Goal: Task Accomplishment & Management: Manage account settings

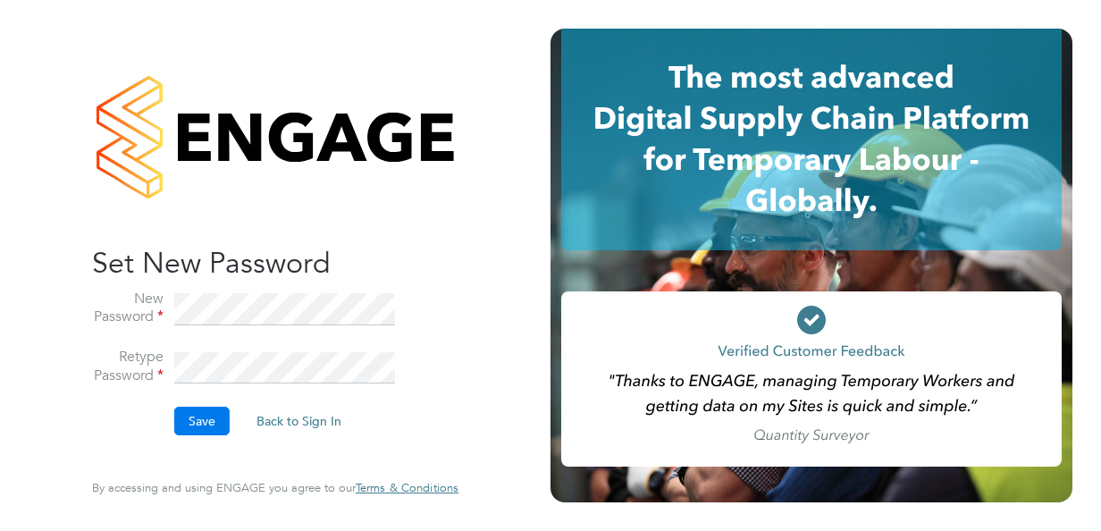
click at [204, 412] on button "Save" at bounding box center [201, 421] width 55 height 29
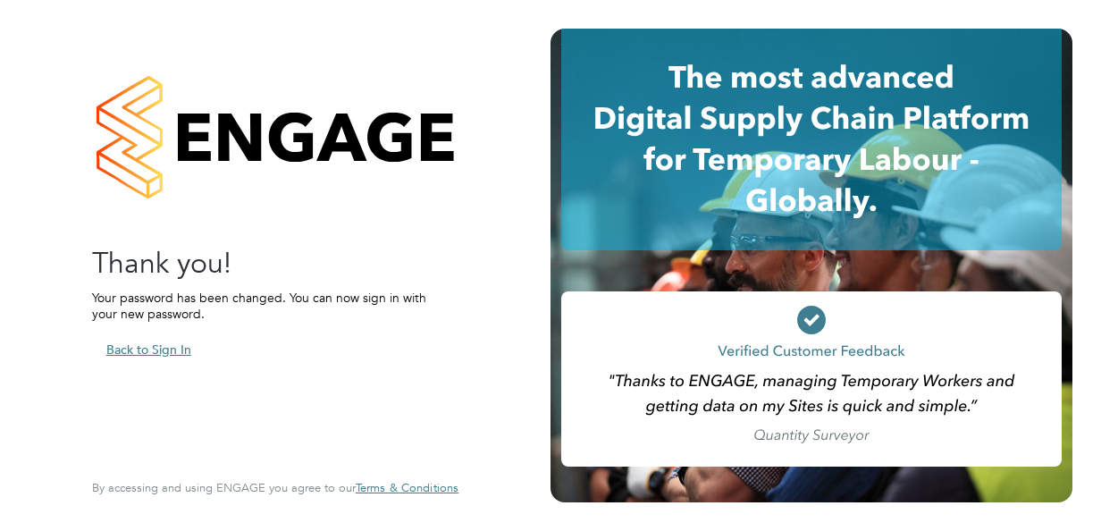
click at [145, 352] on button "Back to Sign In" at bounding box center [148, 349] width 113 height 29
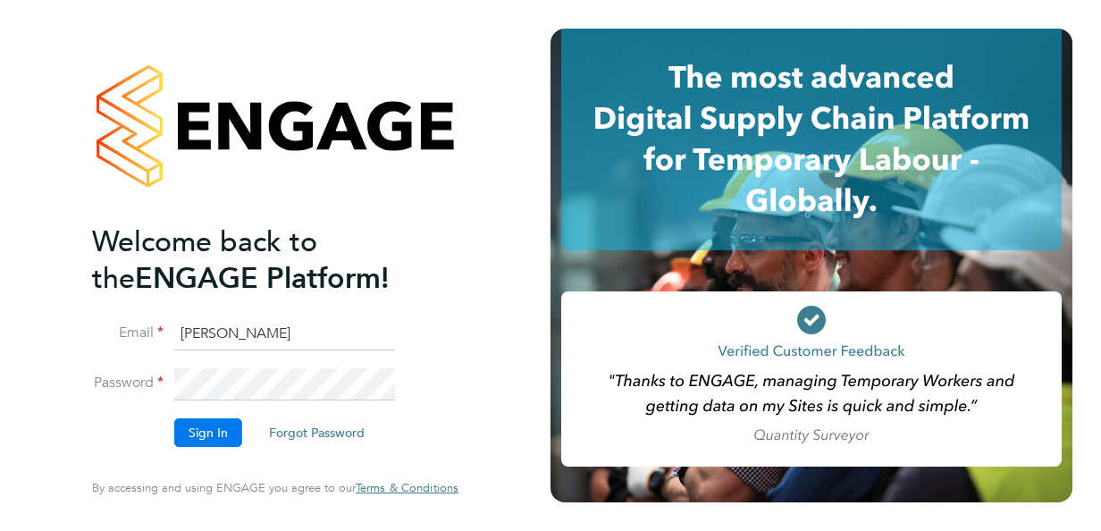
click at [208, 422] on button "Sign In" at bounding box center [208, 432] width 68 height 29
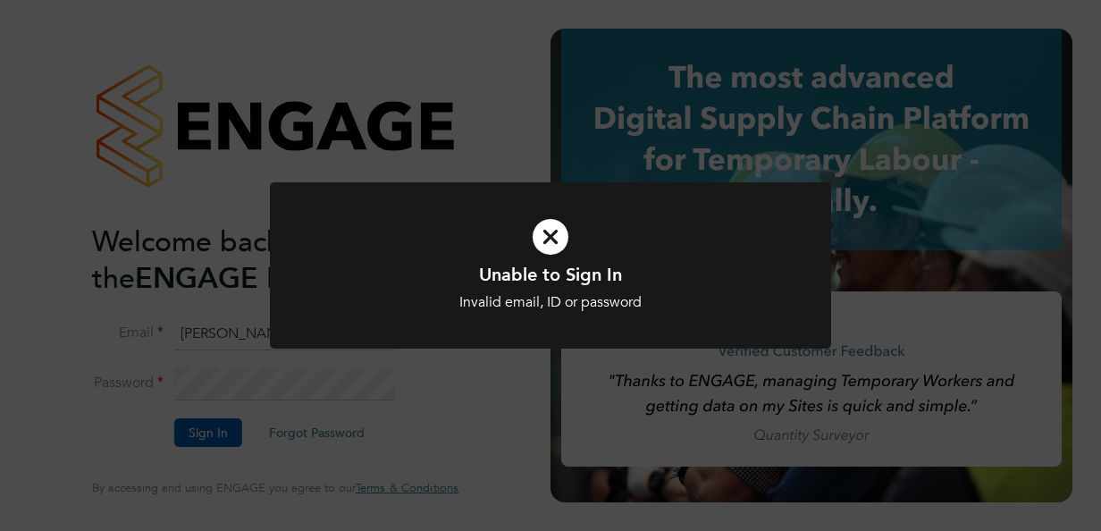
click at [677, 237] on icon at bounding box center [550, 237] width 465 height 70
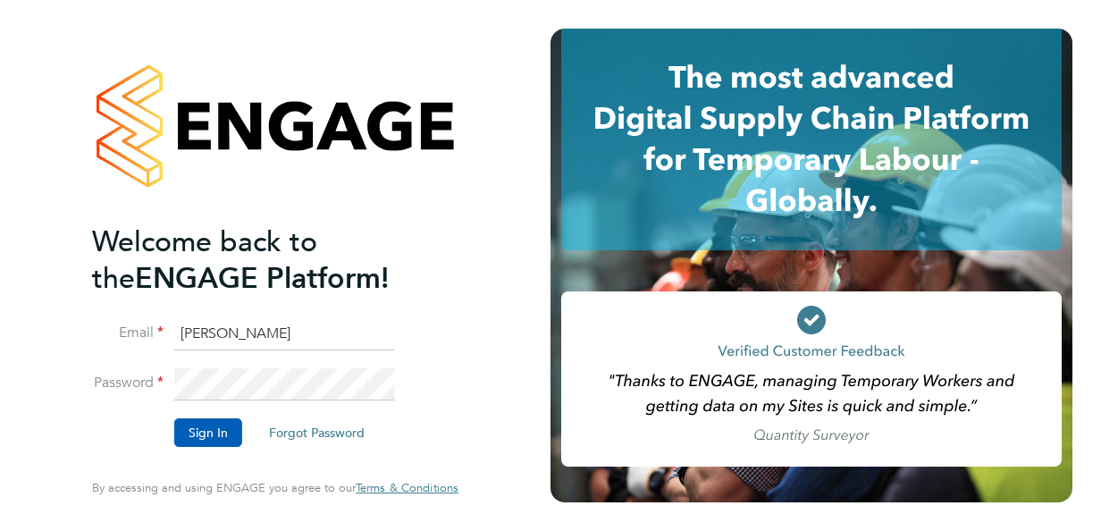
click at [310, 323] on input "[PERSON_NAME]" at bounding box center [284, 334] width 221 height 32
type input "S"
type input "sara.johnson5@nhs.net"
click at [231, 425] on button "Sign In" at bounding box center [208, 432] width 68 height 29
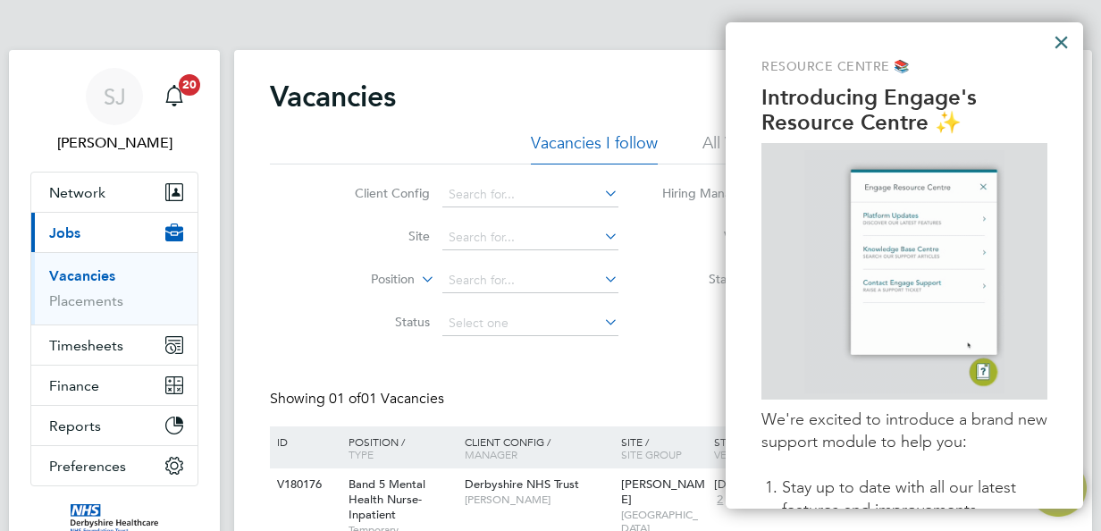
click at [1058, 42] on button "×" at bounding box center [1061, 42] width 17 height 29
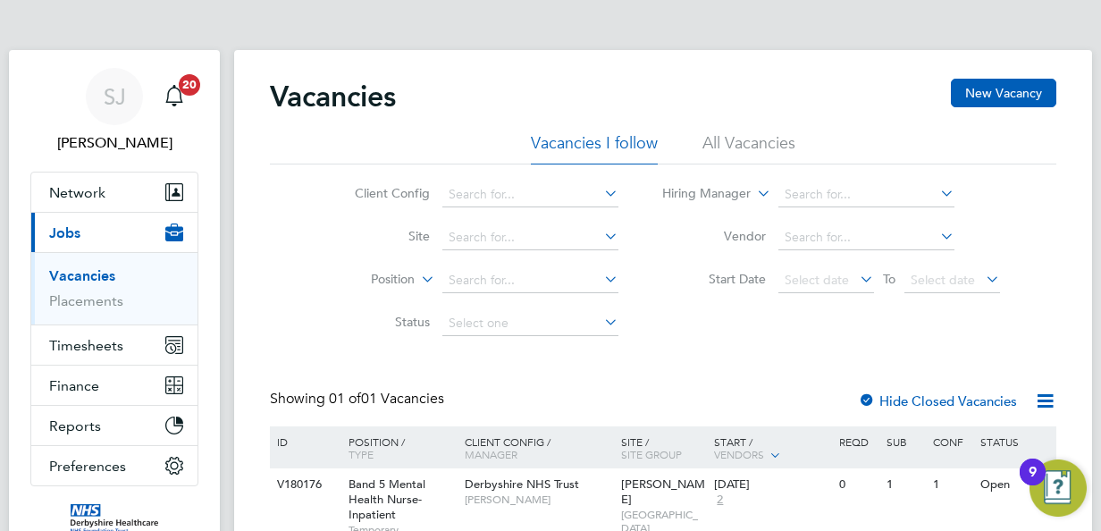
click at [1098, 525] on div "SJ Sara Johnson Notifications 20 Applications: Network Businesses Sites Workers…" at bounding box center [550, 321] width 1101 height 642
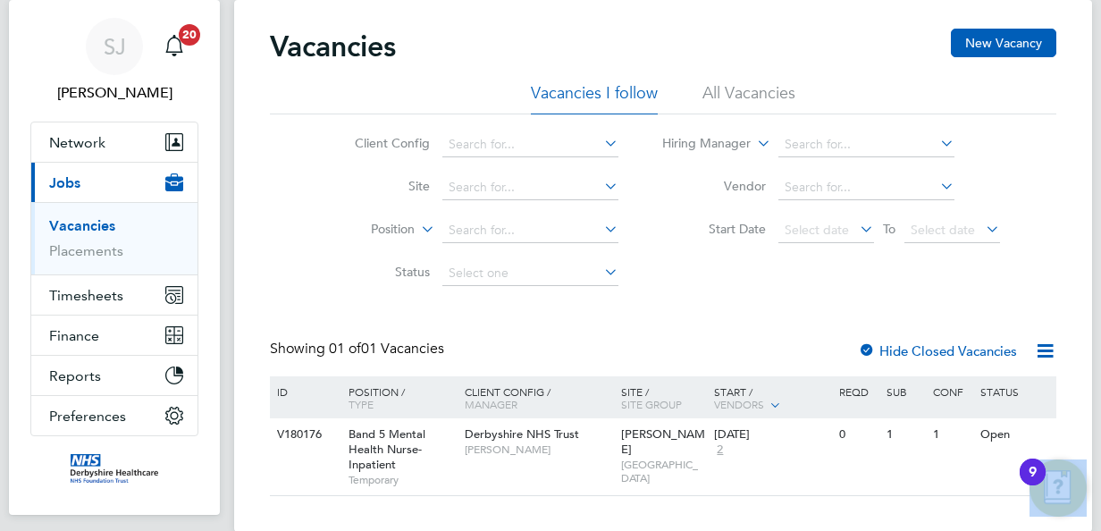
click at [1098, 525] on div "SJ Sara Johnson Notifications 20 Applications: Network Businesses Sites Workers…" at bounding box center [550, 271] width 1101 height 642
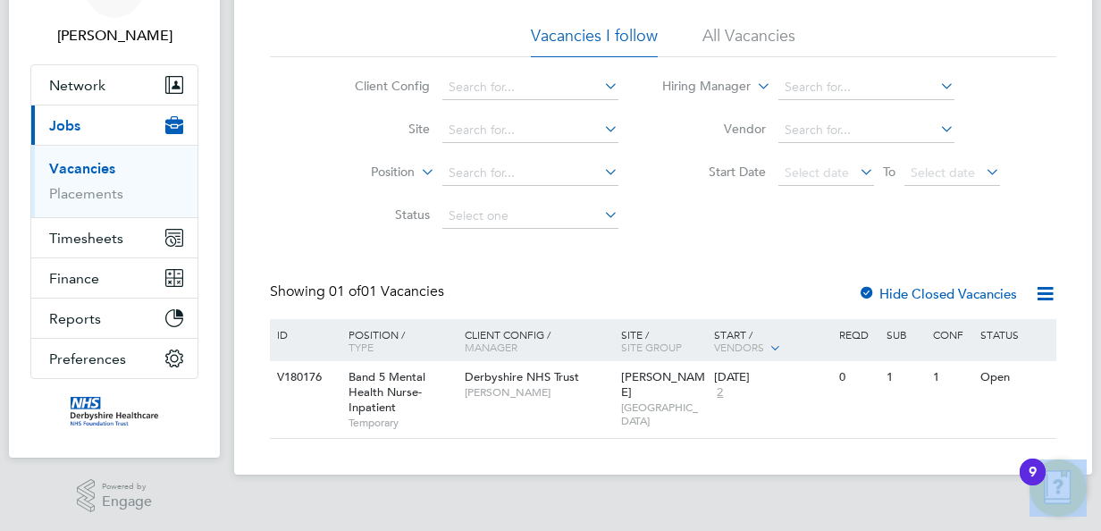
scroll to position [108, 0]
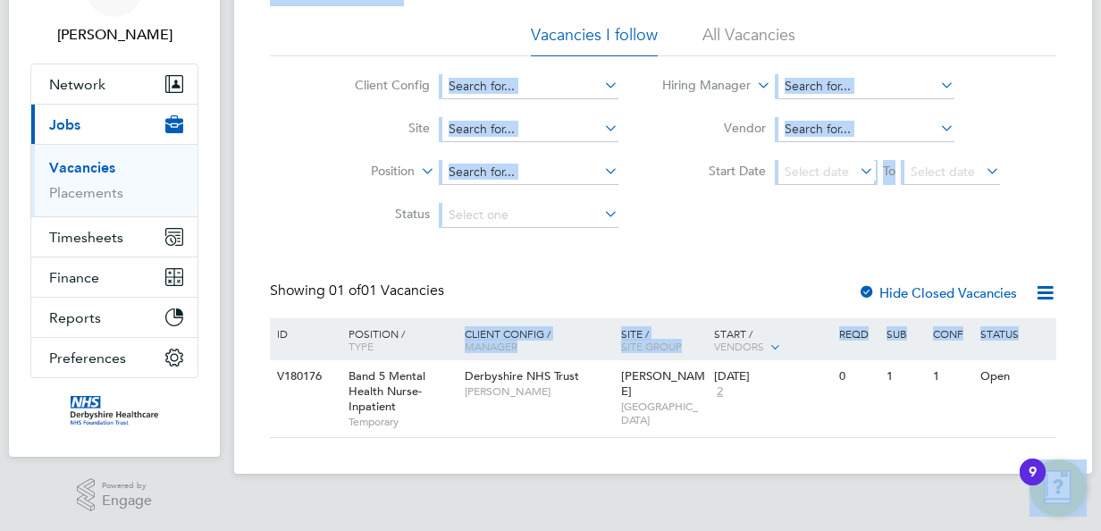
click at [1098, 525] on div "SJ Sara Johnson Notifications 20 Applications: Network Businesses Sites Workers…" at bounding box center [550, 213] width 1101 height 642
click at [962, 374] on div "Open" at bounding box center [984, 376] width 78 height 33
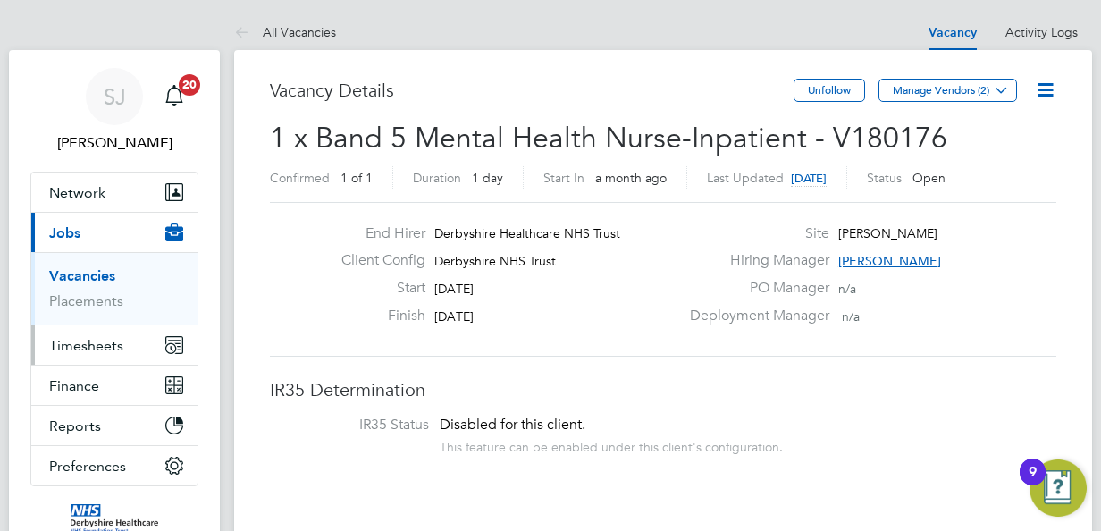
click at [101, 343] on span "Timesheets" at bounding box center [86, 345] width 74 height 17
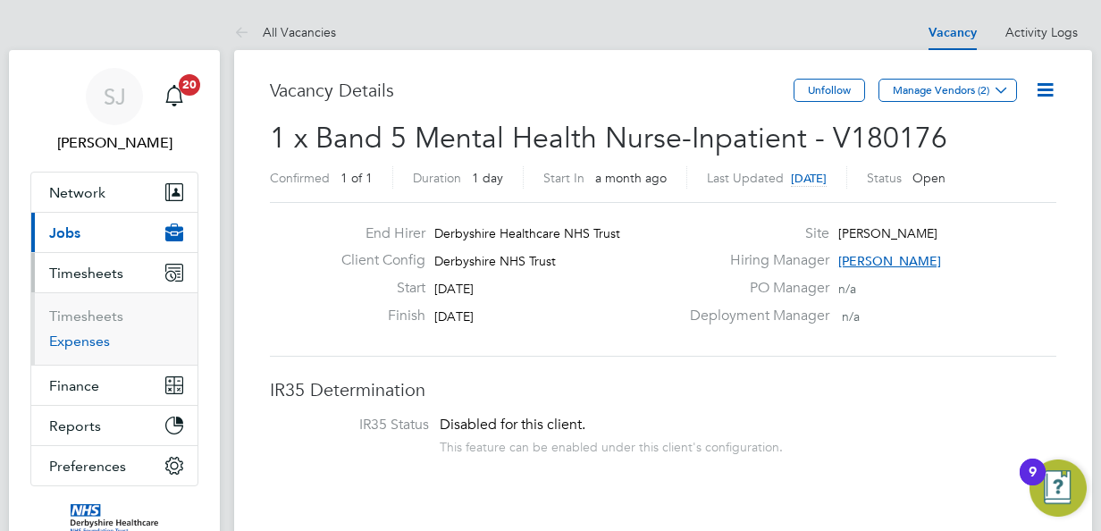
click at [101, 343] on link "Expenses" at bounding box center [79, 340] width 61 height 17
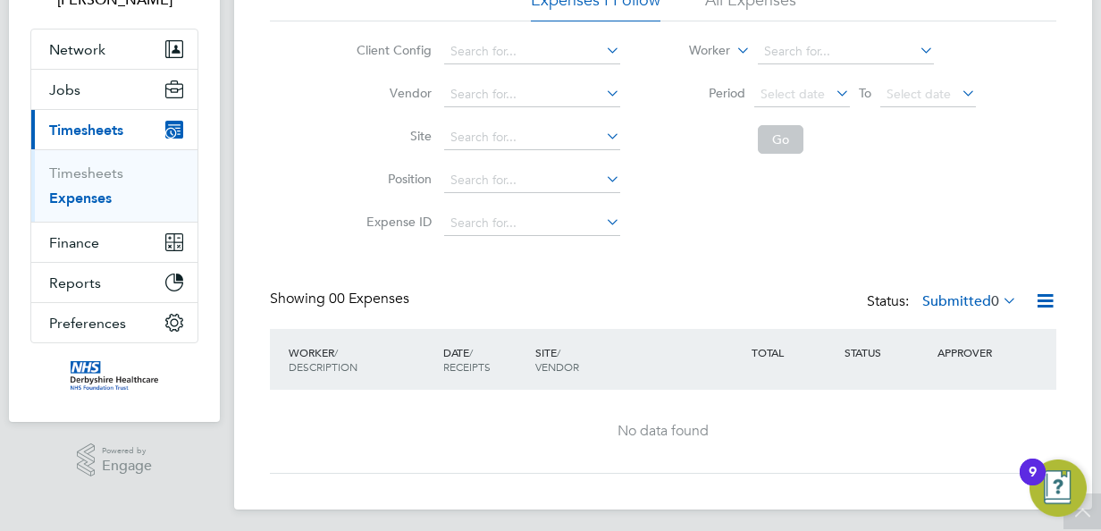
scroll to position [149, 0]
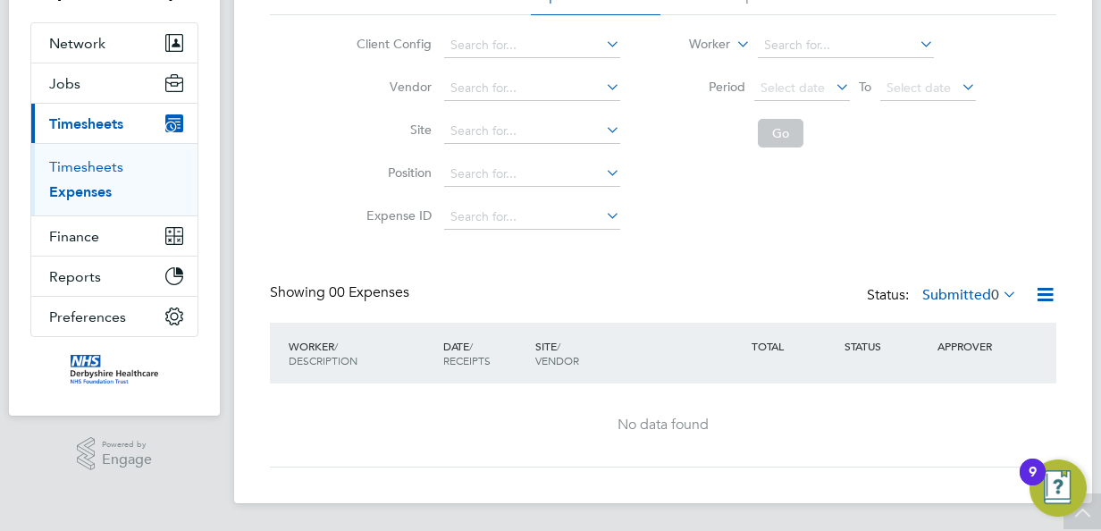
click at [91, 172] on link "Timesheets" at bounding box center [86, 166] width 74 height 17
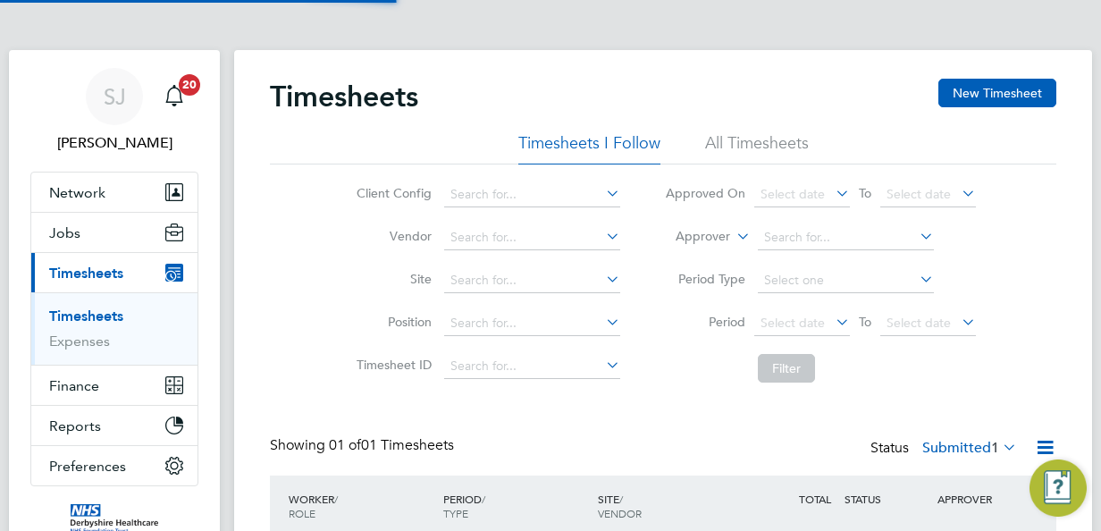
scroll to position [9, 9]
click at [1030, 472] on div "9" at bounding box center [1033, 483] width 8 height 23
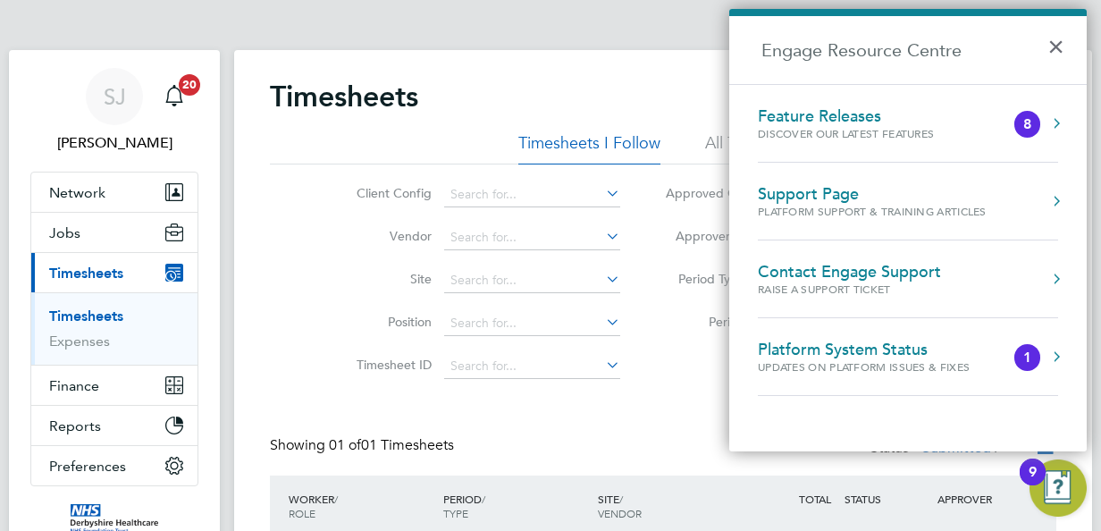
click at [610, 441] on div "Showing 01 of 01 Timesheets Status Submitted 1" at bounding box center [663, 455] width 786 height 39
click at [1054, 43] on button "×" at bounding box center [1060, 40] width 26 height 39
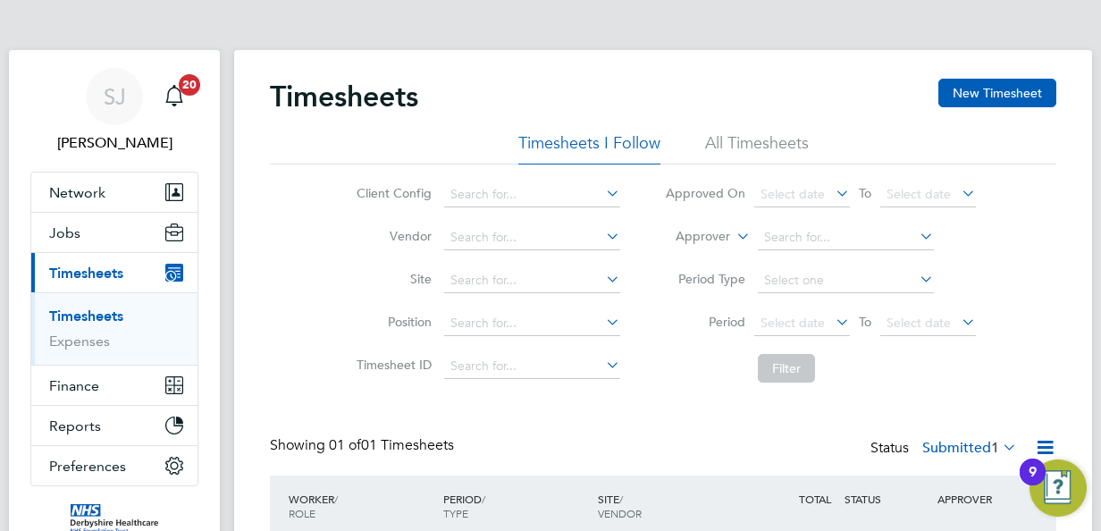
click at [999, 447] on icon at bounding box center [999, 446] width 0 height 25
click at [942, 523] on li "Submitted" at bounding box center [961, 528] width 82 height 25
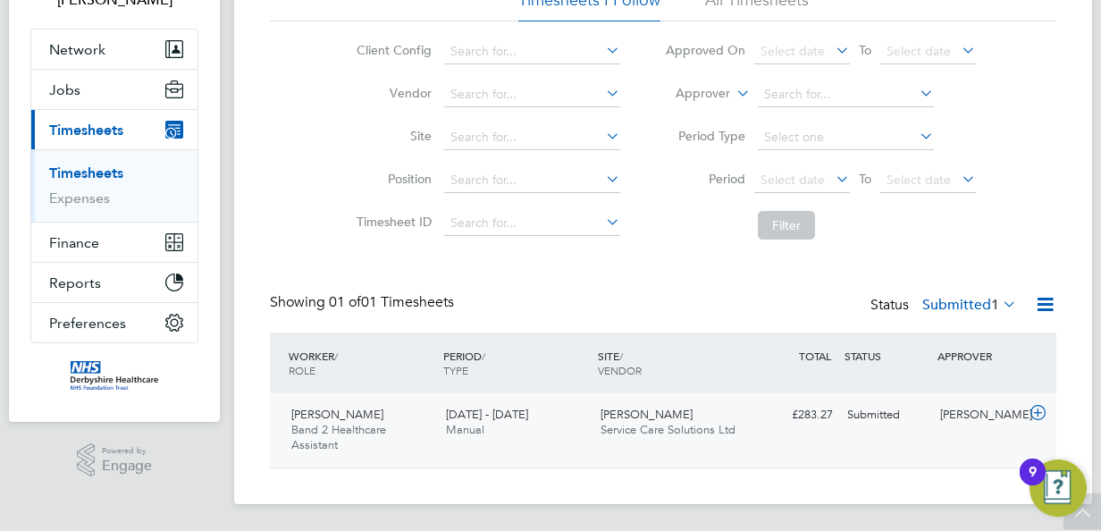
click at [1031, 407] on icon at bounding box center [1038, 413] width 22 height 14
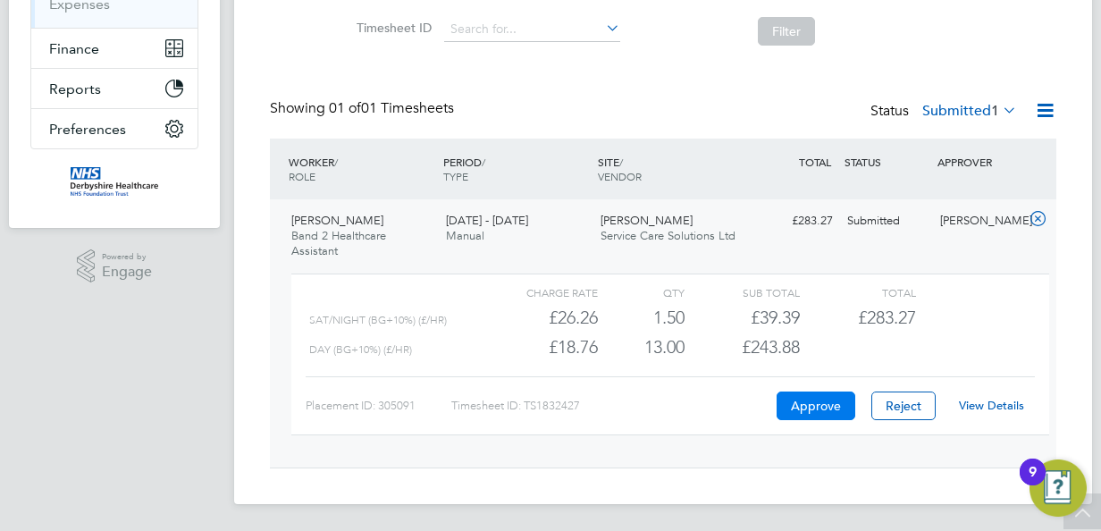
click at [795, 407] on button "Approve" at bounding box center [816, 405] width 79 height 29
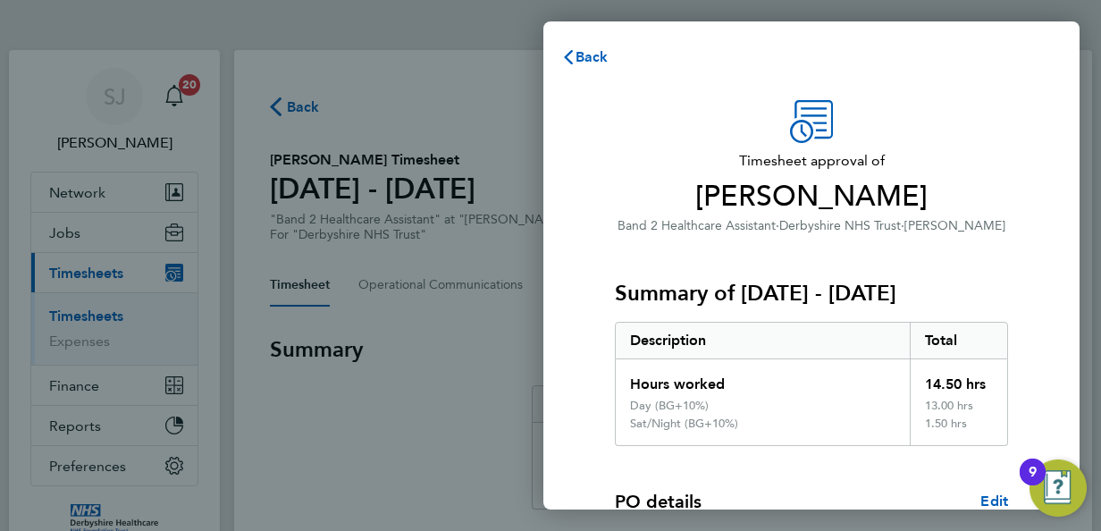
click at [417, 365] on div "Back Timesheet approval of [PERSON_NAME] Band 2 Healthcare Assistant · Derbyshi…" at bounding box center [550, 265] width 1101 height 531
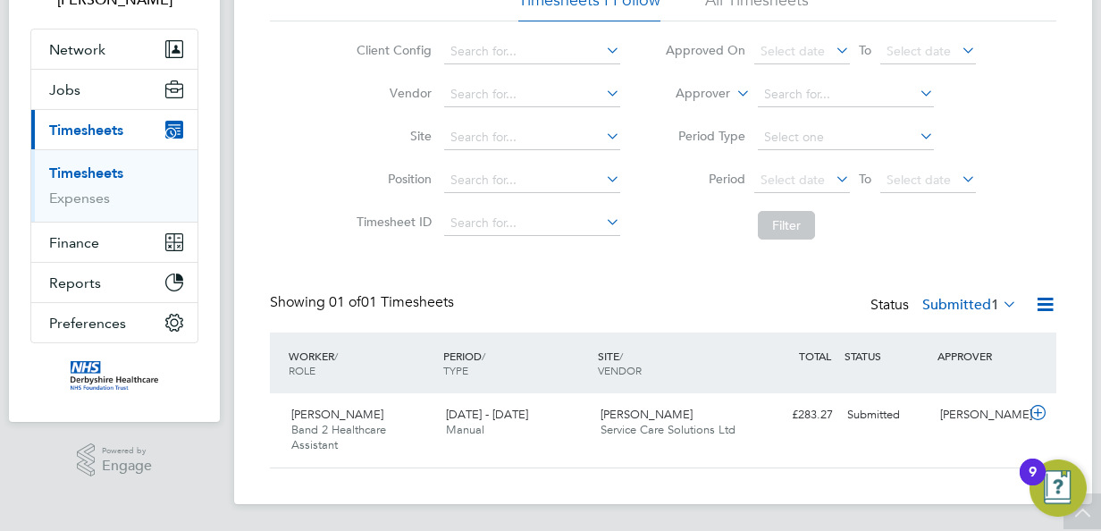
scroll to position [143, 0]
click at [332, 429] on span "Band 2 Healthcare Assistant" at bounding box center [338, 437] width 95 height 30
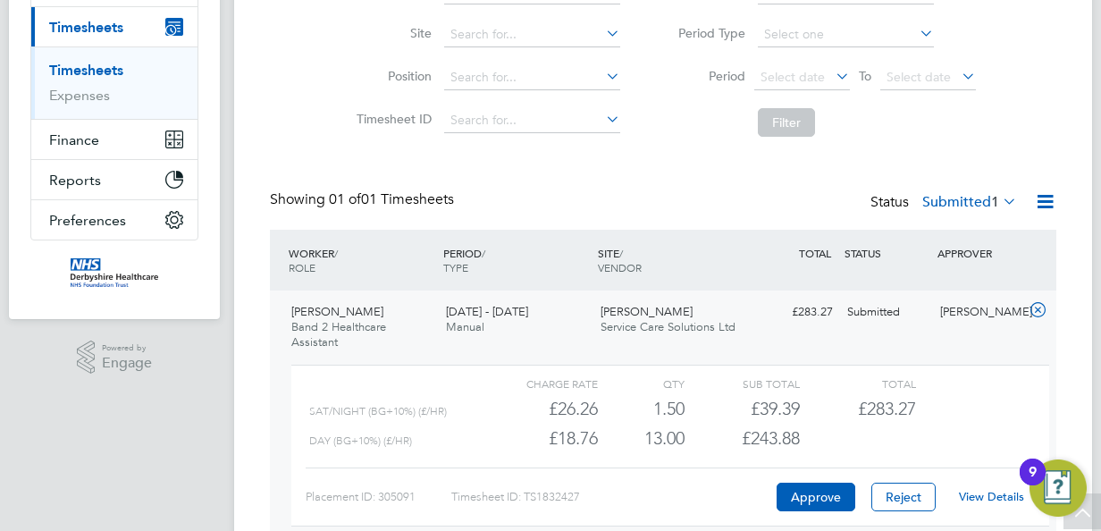
scroll to position [250, 0]
